Goal: Find specific page/section: Find specific page/section

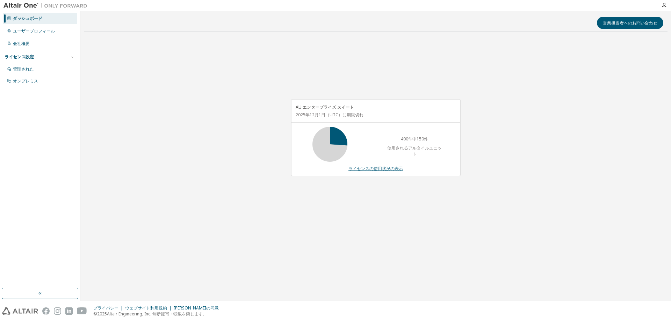
click at [393, 166] on font "ライセンスの使用状況の表示" at bounding box center [376, 169] width 55 height 6
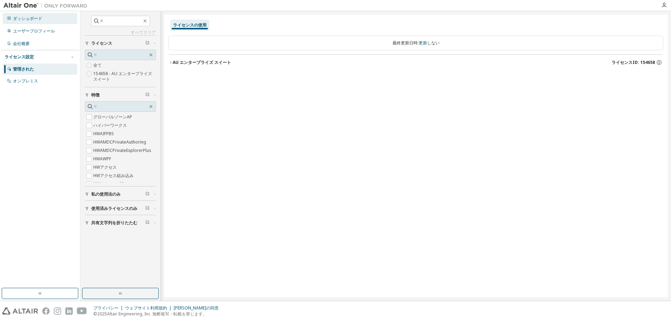
click at [33, 20] on font "ダッシュボード" at bounding box center [27, 18] width 29 height 6
